Goal: Check status: Check status

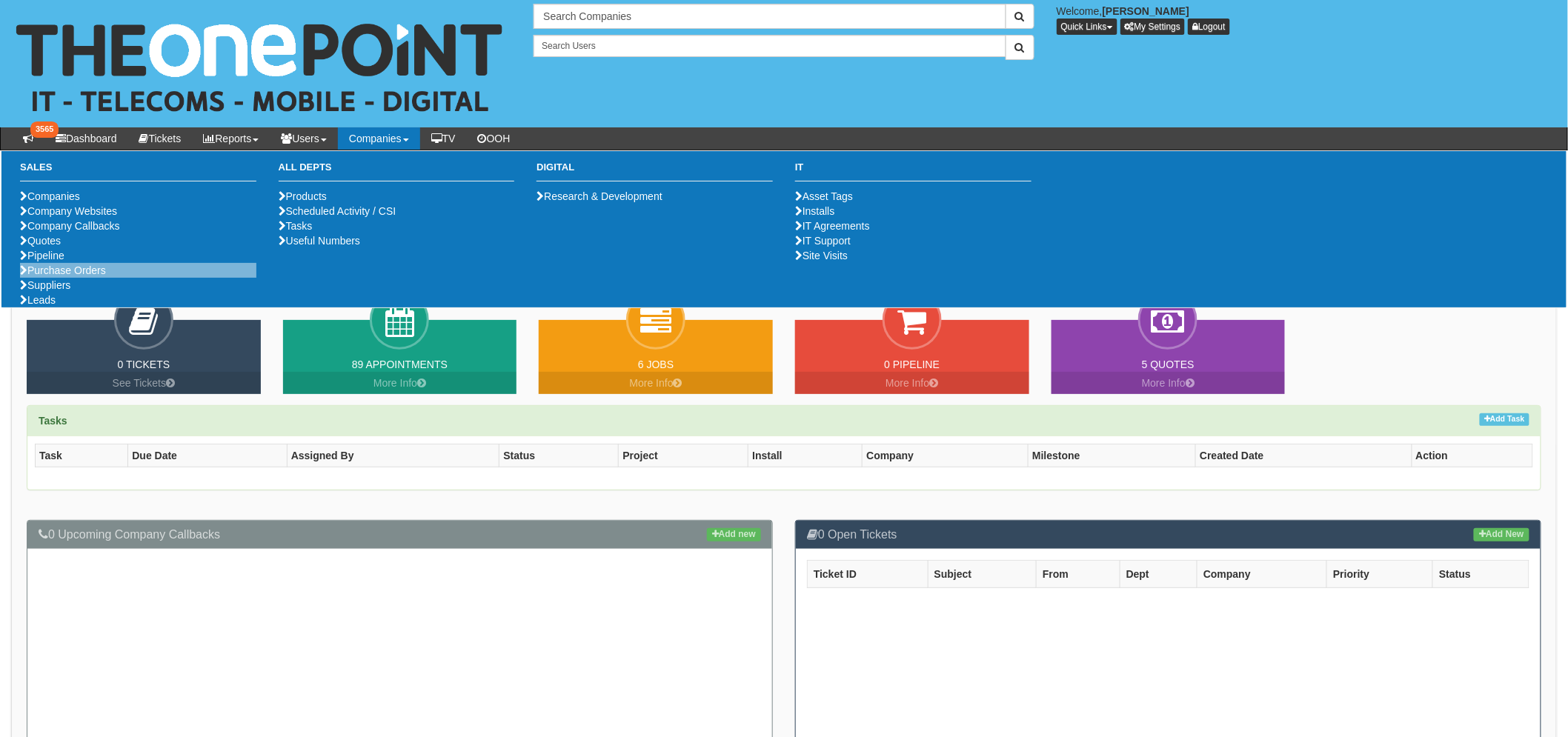
click at [112, 278] on li "Purchase Orders" at bounding box center [139, 269] width 236 height 14
click at [98, 278] on li "Purchase Orders" at bounding box center [139, 269] width 236 height 14
click at [99, 276] on link "Purchase Orders" at bounding box center [63, 270] width 86 height 12
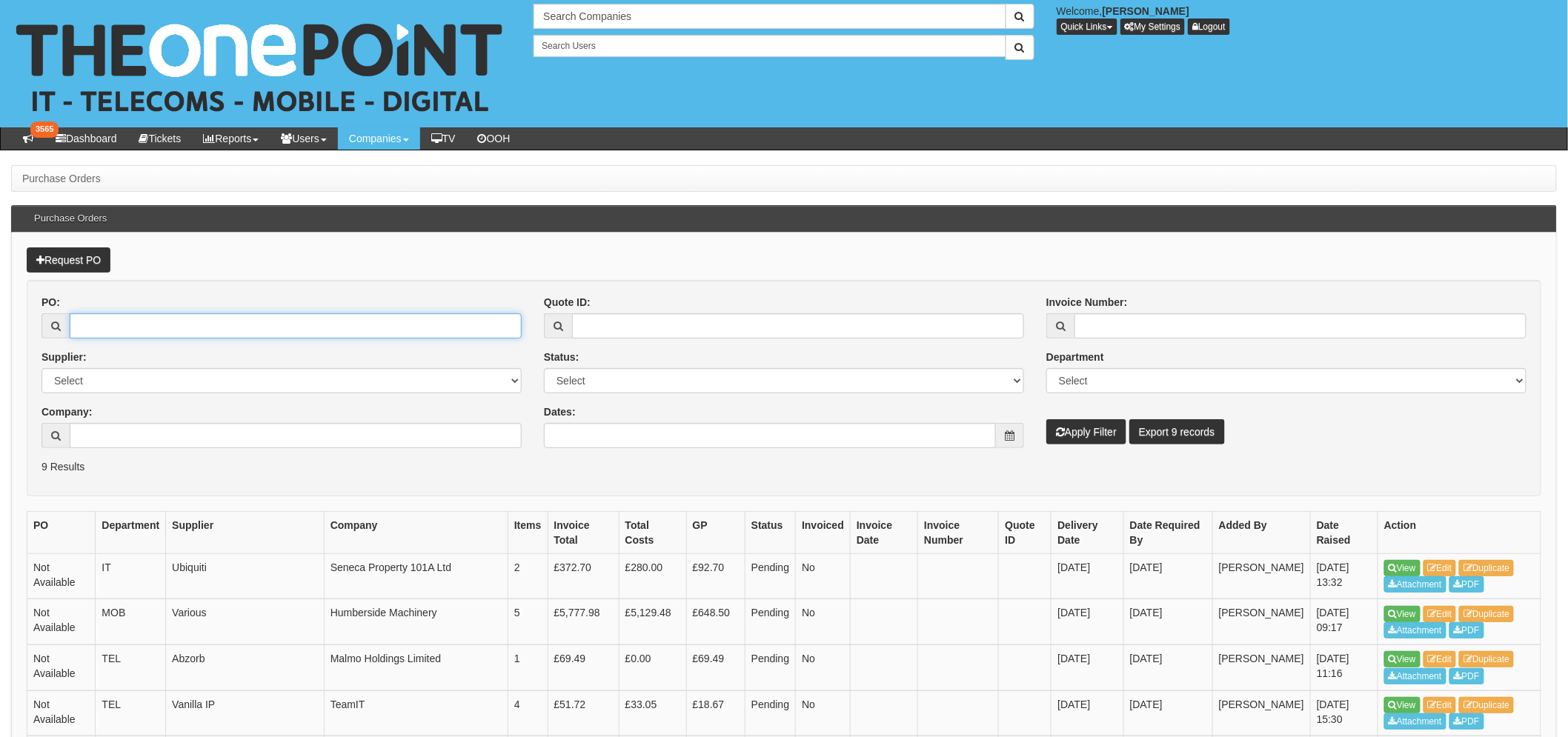
click at [100, 324] on input "PO:" at bounding box center [296, 326] width 452 height 26
type input "19501"
click at [1046, 419] on button "Apply Filter" at bounding box center [1086, 432] width 80 height 26
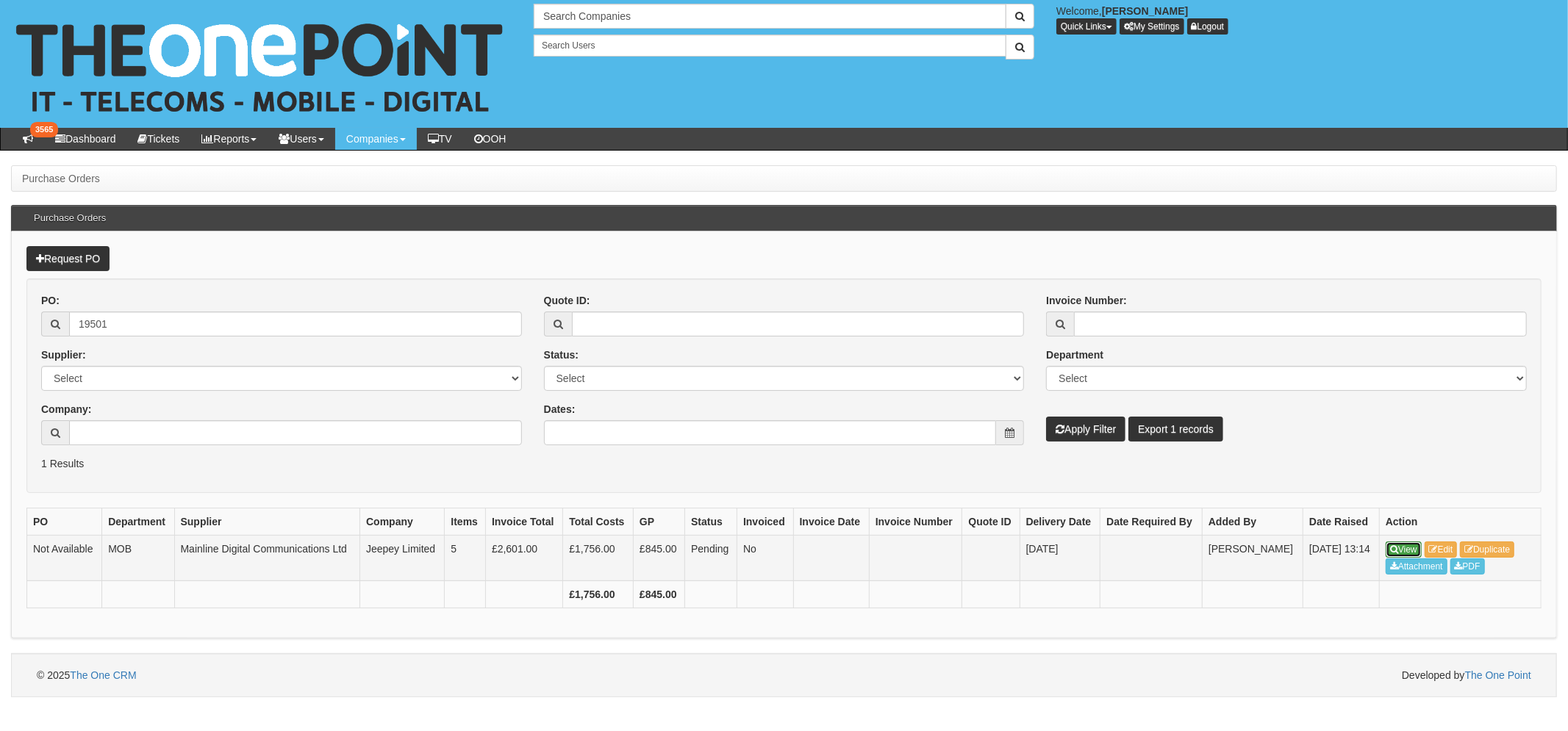
click at [1392, 546] on icon at bounding box center [1394, 550] width 8 height 8
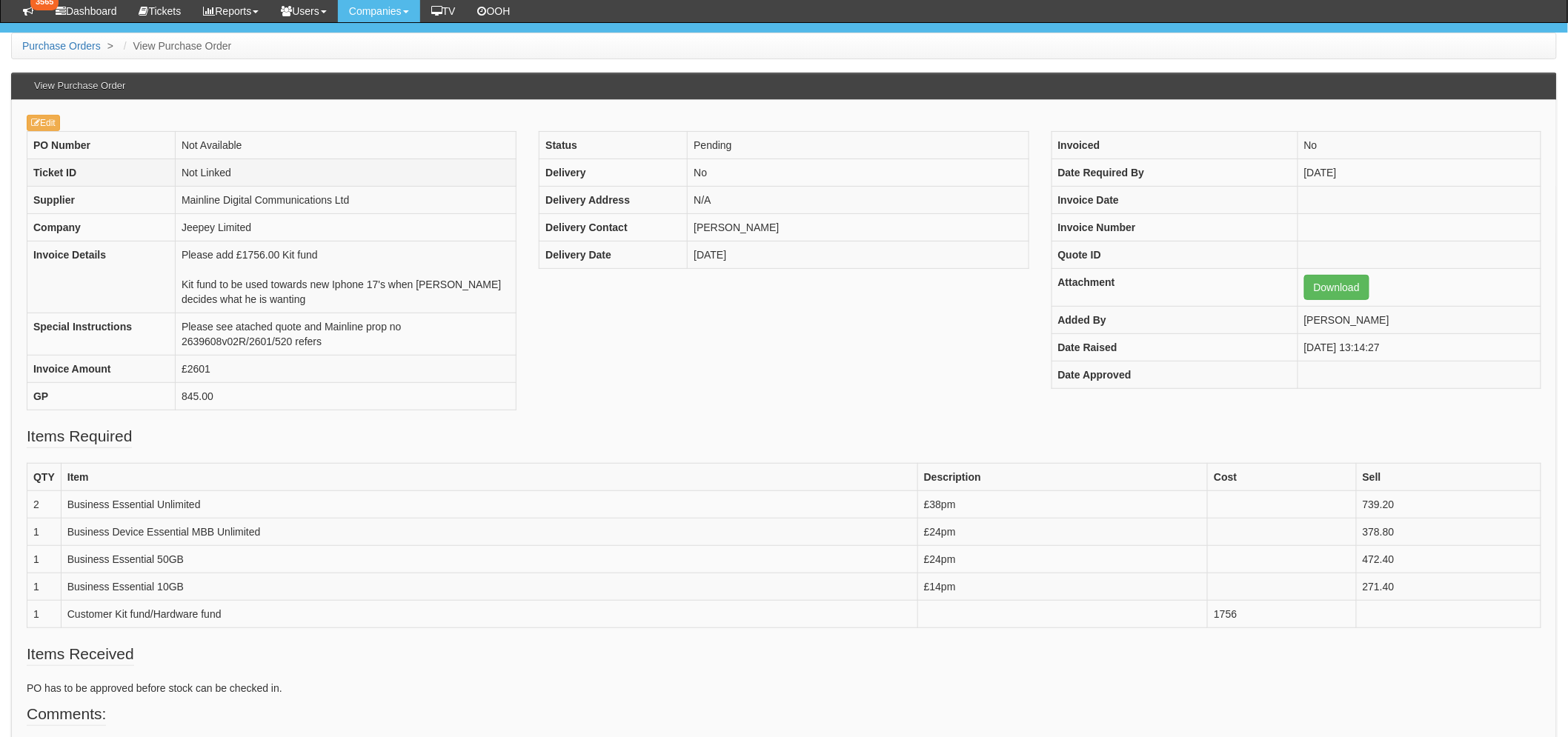
scroll to position [268, 0]
